Goal: Task Accomplishment & Management: Manage account settings

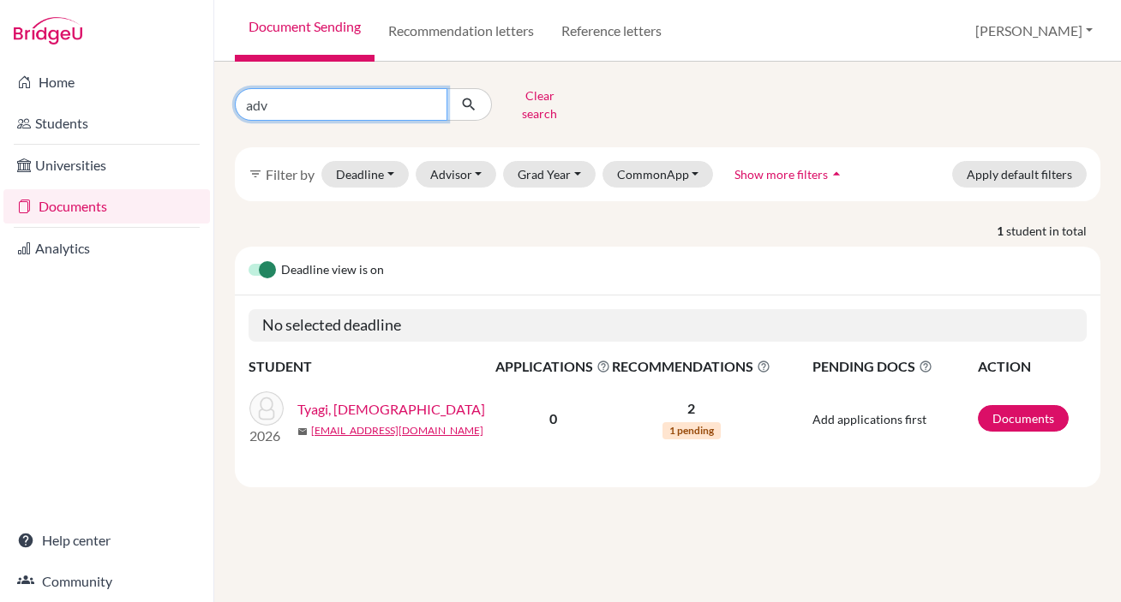
click at [435, 96] on input "adv" at bounding box center [341, 104] width 213 height 33
click at [429, 97] on input "adv" at bounding box center [341, 104] width 213 height 33
type input "mac"
click at [474, 102] on icon "submit" at bounding box center [468, 104] width 17 height 17
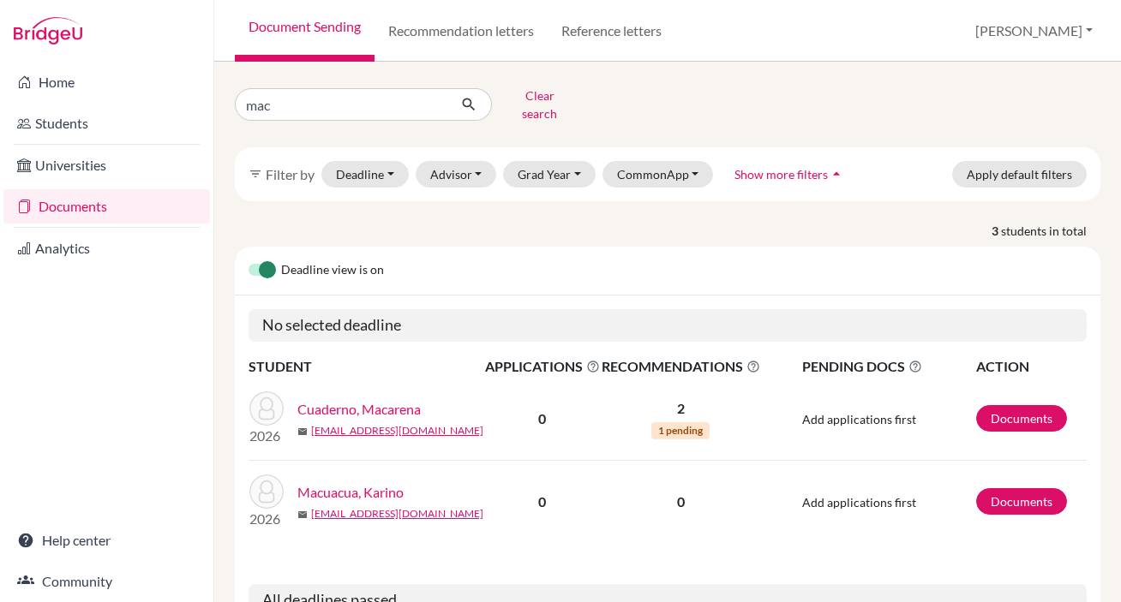
click at [396, 399] on link "Cuaderno, Macarena" at bounding box center [358, 409] width 123 height 21
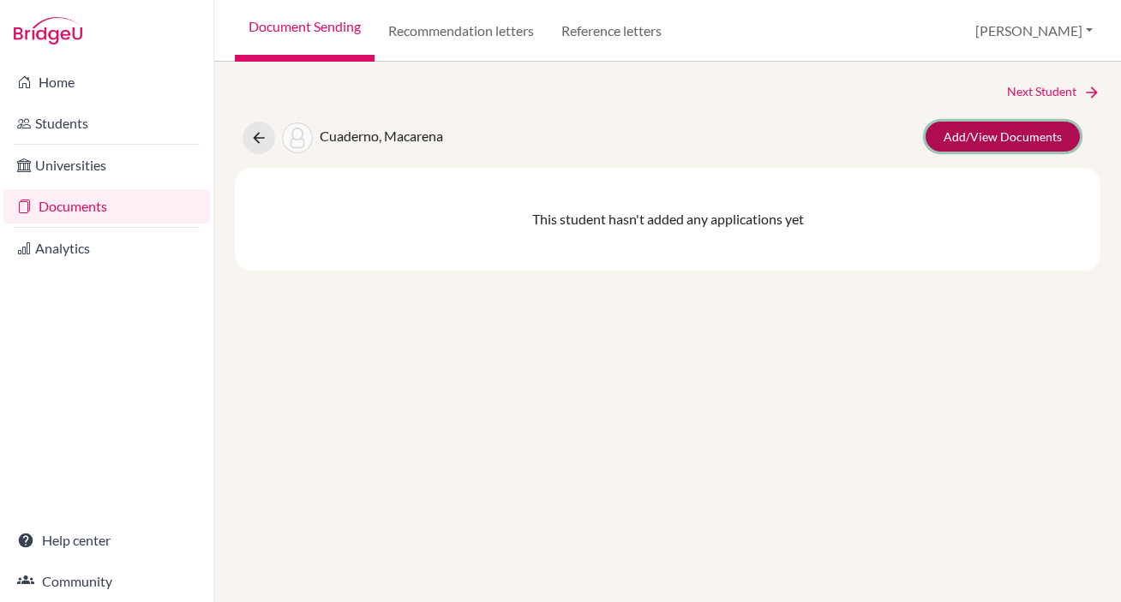
click at [1016, 136] on link "Add/View Documents" at bounding box center [1003, 137] width 154 height 30
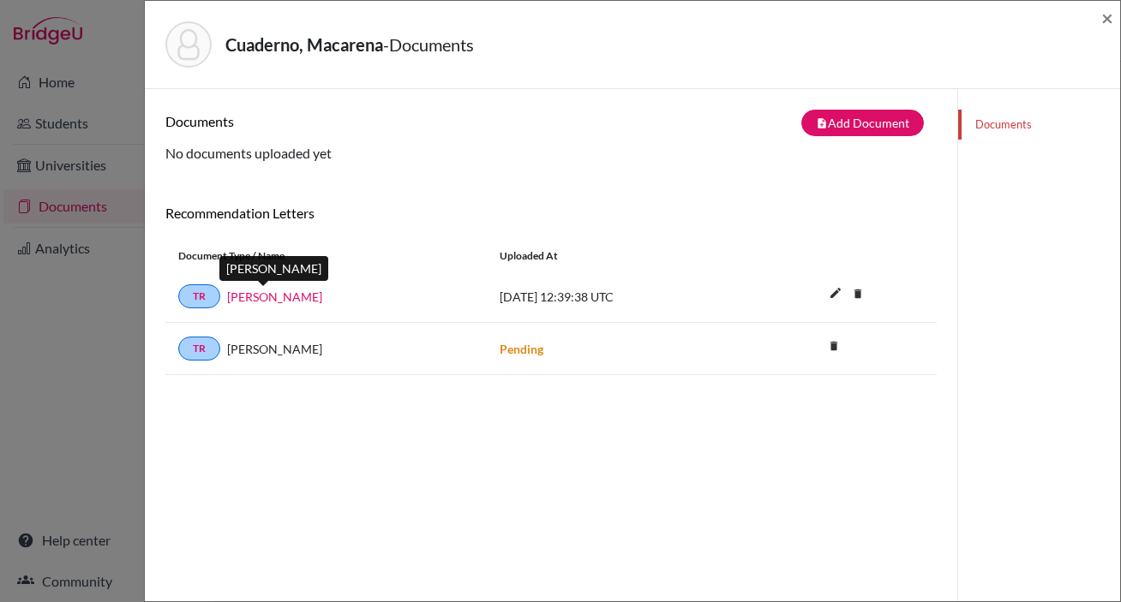
click at [271, 294] on link "[PERSON_NAME]" at bounding box center [274, 297] width 95 height 18
click at [1103, 16] on span "×" at bounding box center [1107, 17] width 12 height 25
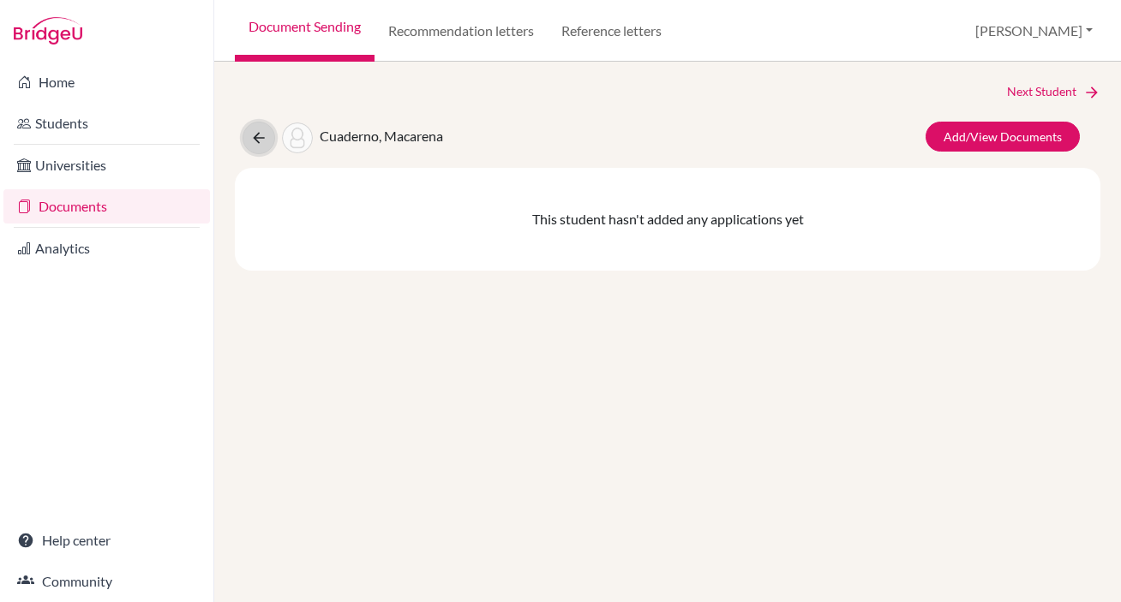
click at [261, 135] on icon at bounding box center [258, 137] width 17 height 17
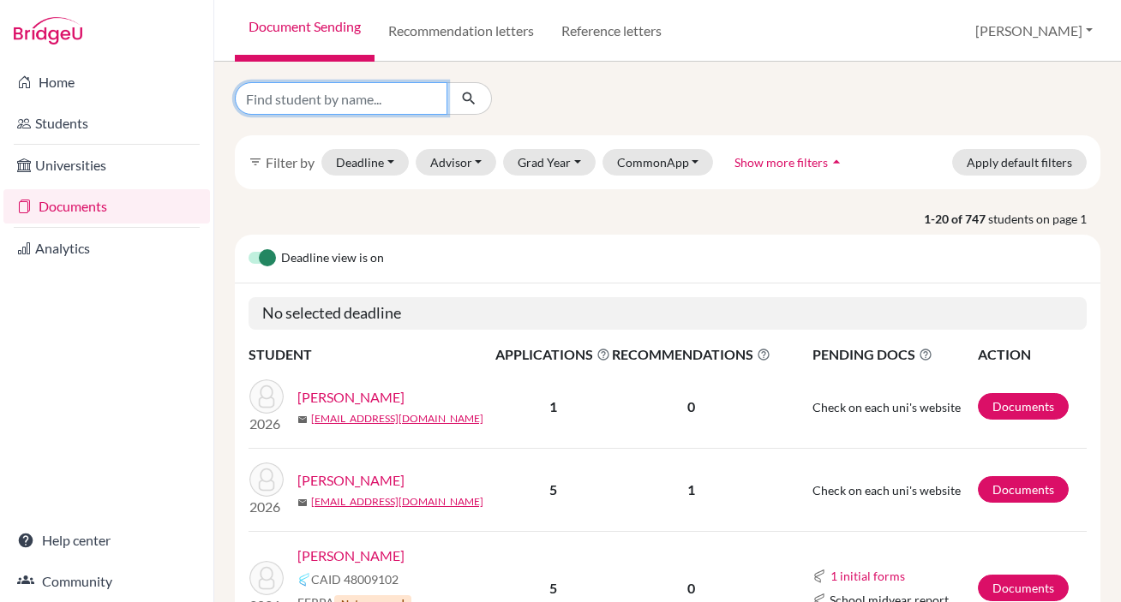
click at [280, 101] on input "Find student by name..." at bounding box center [341, 98] width 213 height 33
type input "marcel"
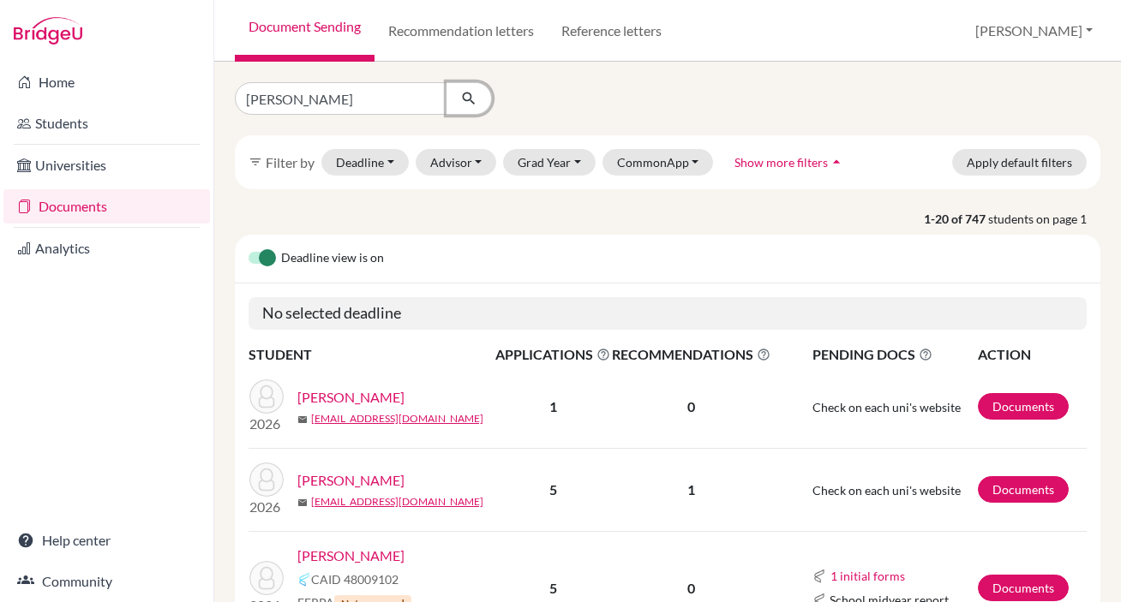
click at [473, 104] on icon "submit" at bounding box center [468, 98] width 17 height 17
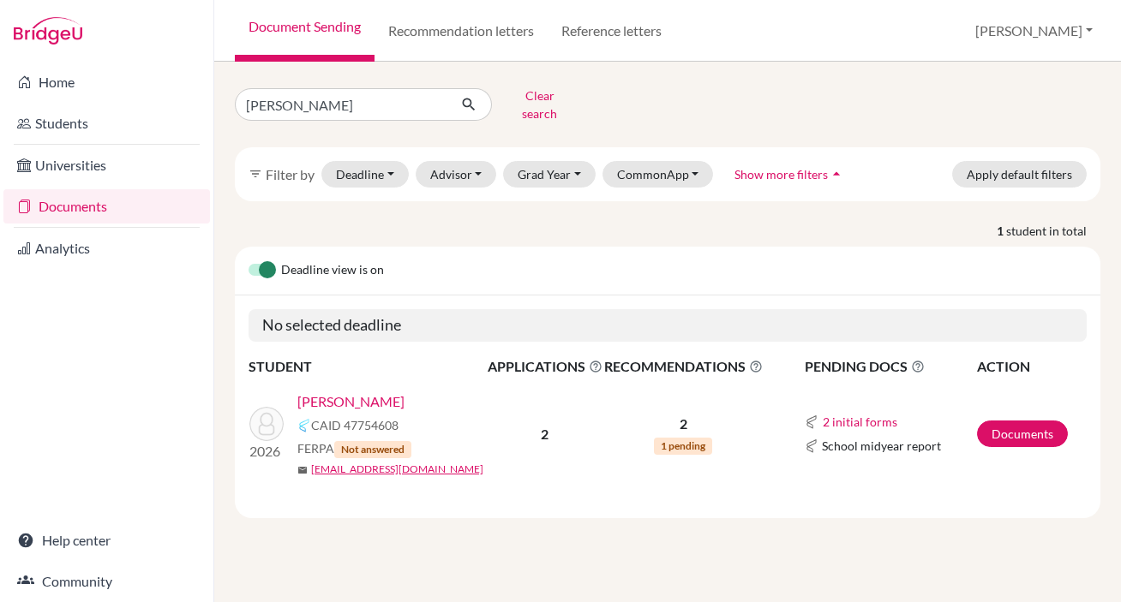
click at [345, 392] on link "[PERSON_NAME]" at bounding box center [350, 402] width 107 height 21
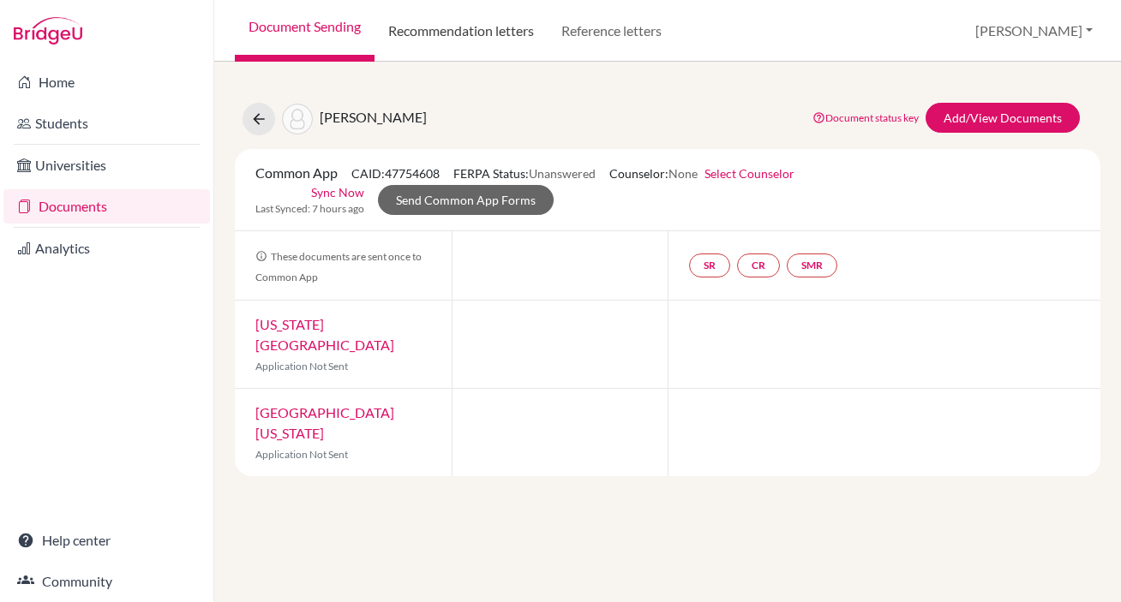
click at [490, 33] on link "Recommendation letters" at bounding box center [461, 31] width 173 height 62
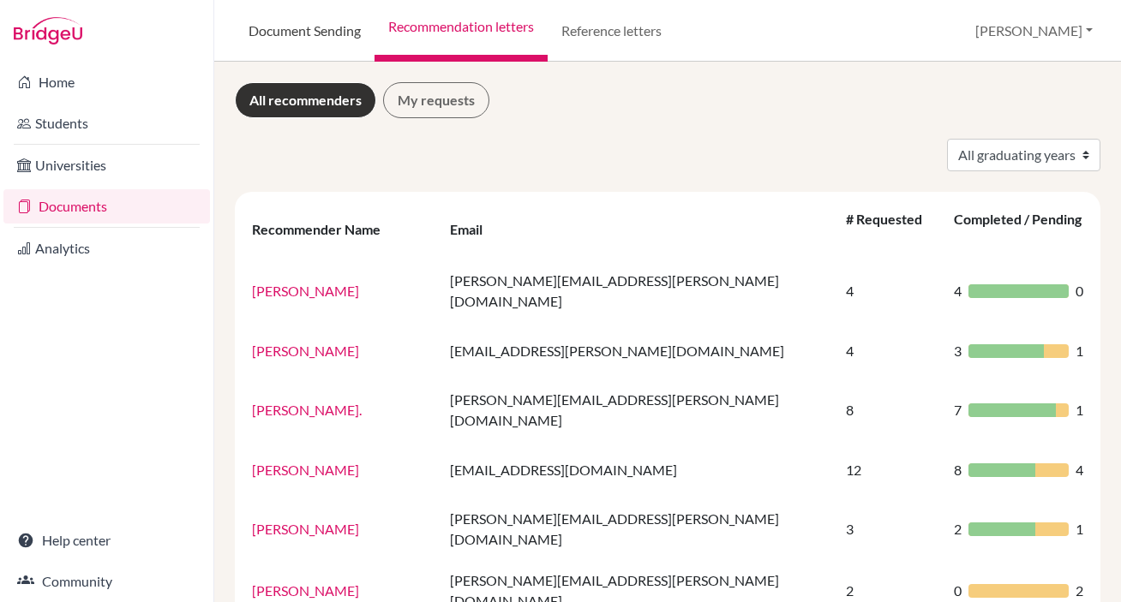
click at [344, 41] on link "Document Sending" at bounding box center [305, 31] width 140 height 62
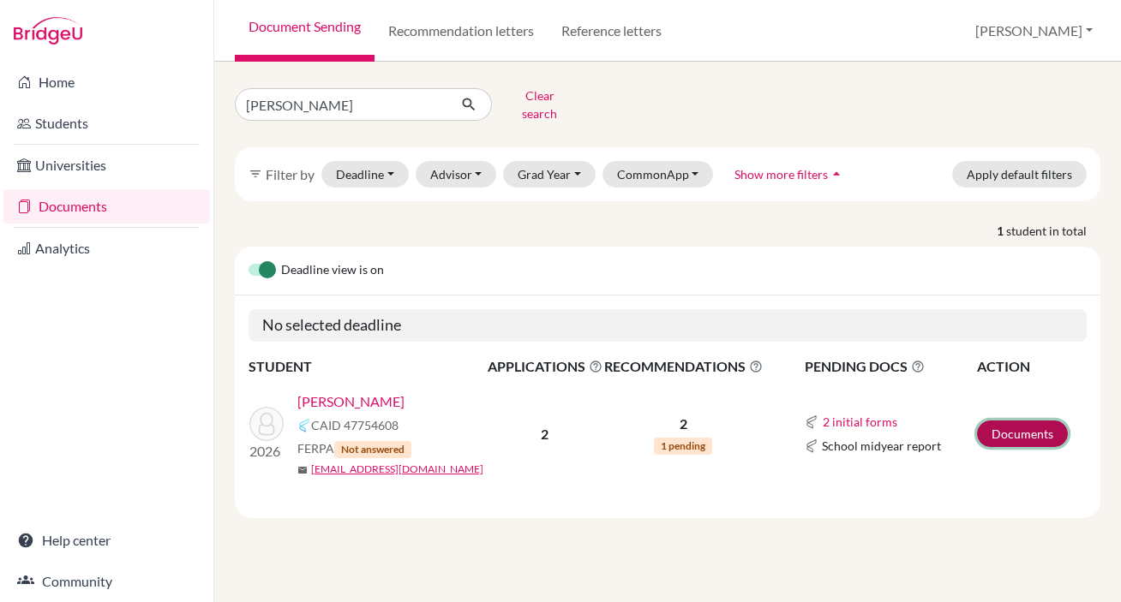
click at [1000, 423] on link "Documents" at bounding box center [1022, 434] width 91 height 27
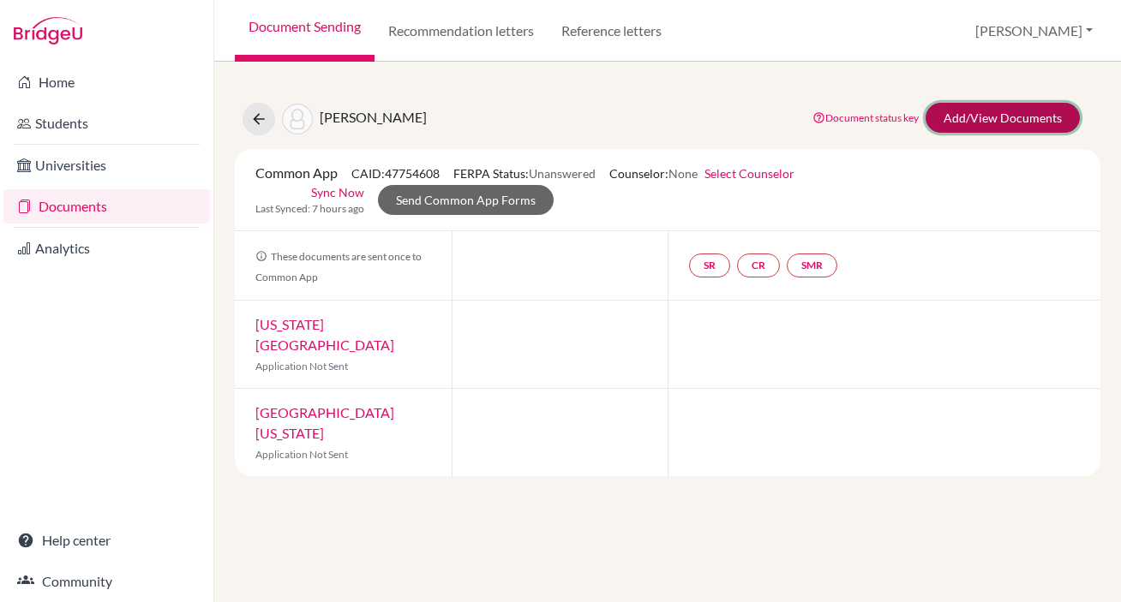
click at [994, 120] on link "Add/View Documents" at bounding box center [1003, 118] width 154 height 30
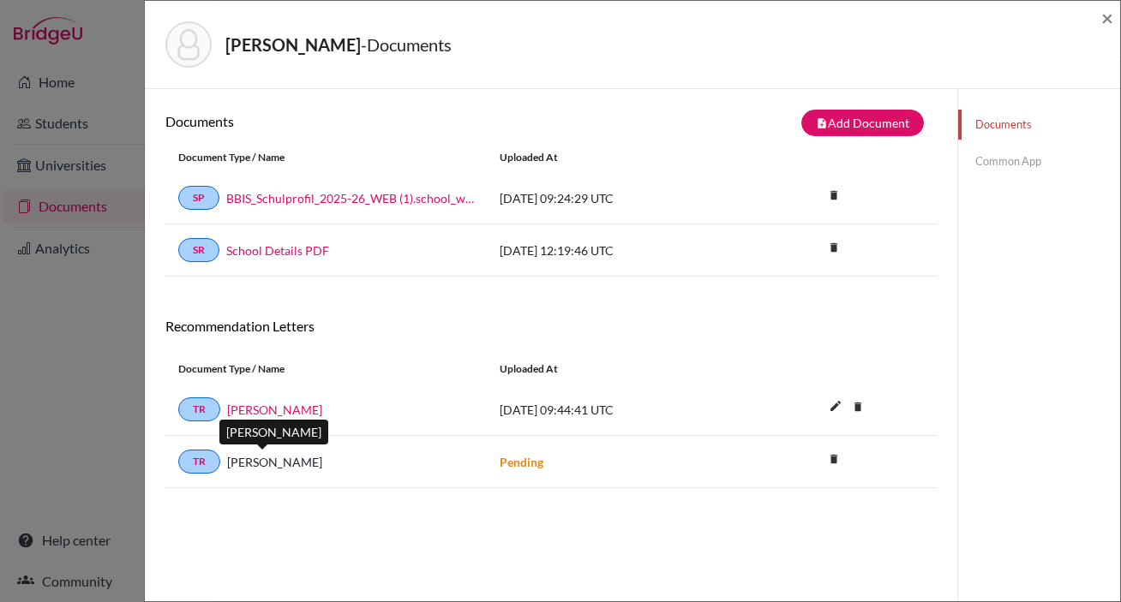
click at [270, 462] on span "[PERSON_NAME]" at bounding box center [274, 462] width 95 height 18
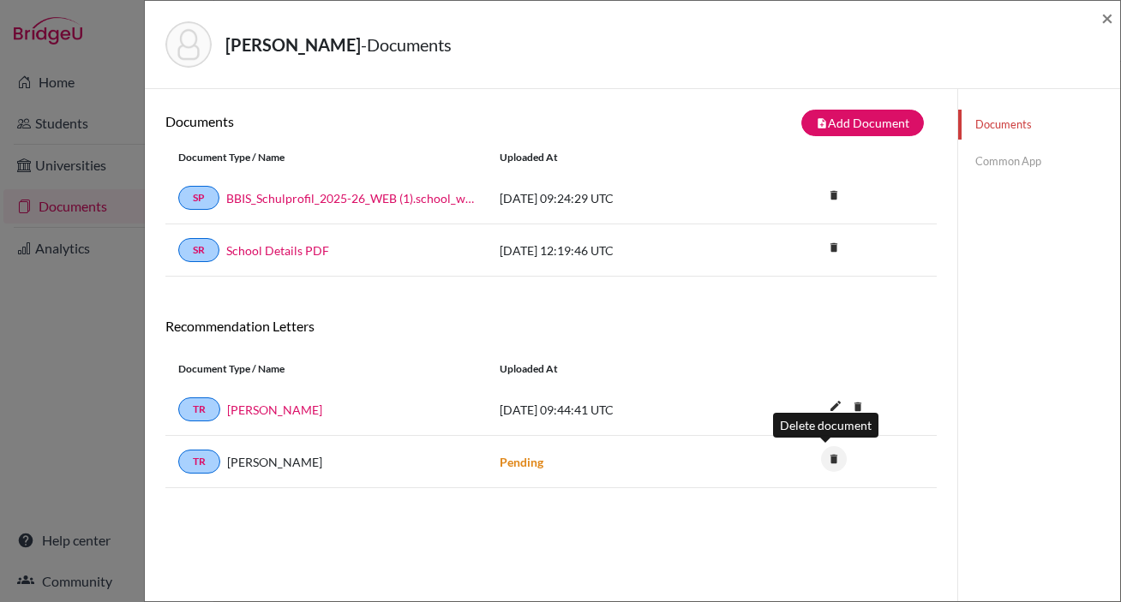
click at [826, 458] on icon "delete" at bounding box center [834, 459] width 26 height 26
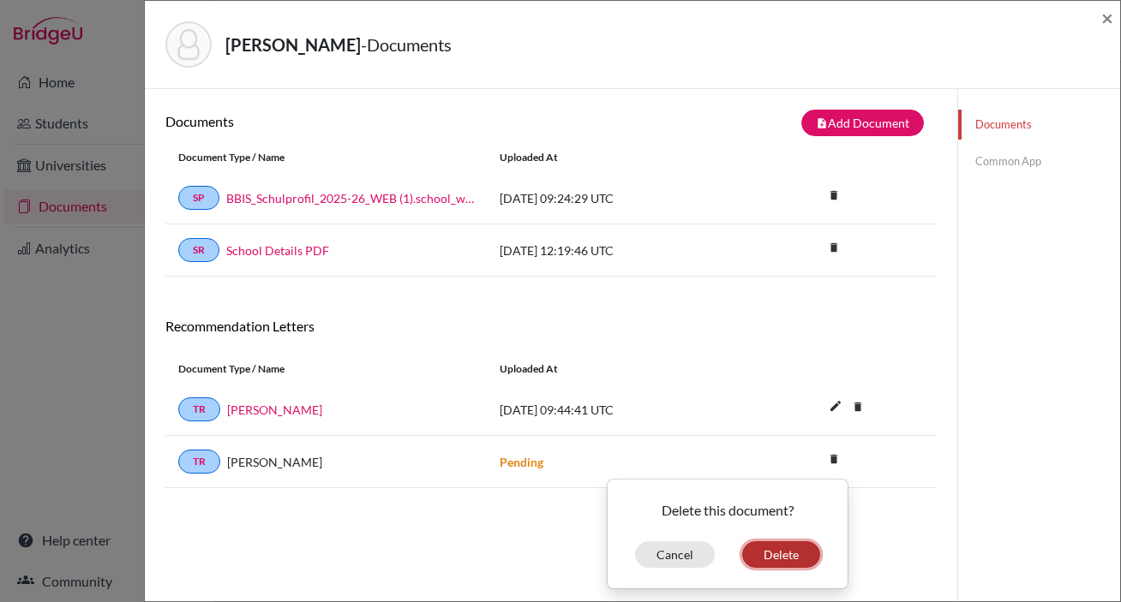
click at [802, 554] on button "Delete" at bounding box center [781, 555] width 78 height 27
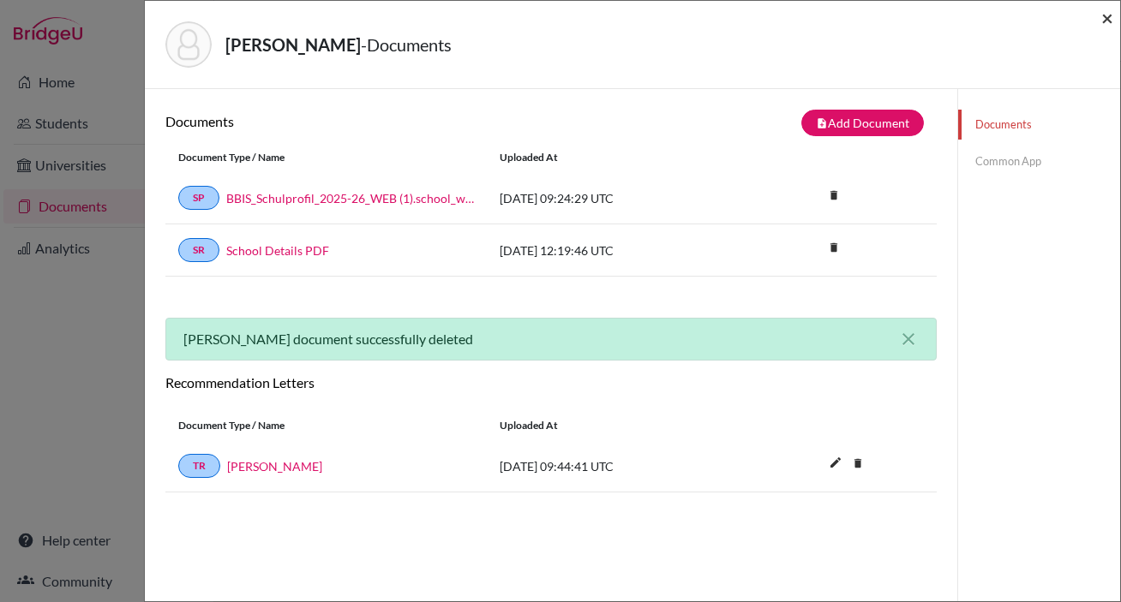
click at [1108, 17] on span "×" at bounding box center [1107, 17] width 12 height 25
